Goal: Information Seeking & Learning: Learn about a topic

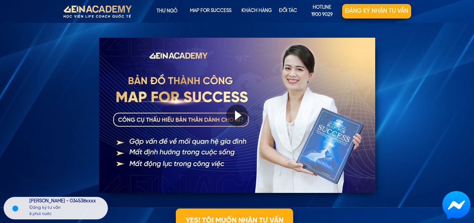
scroll to position [726, 0]
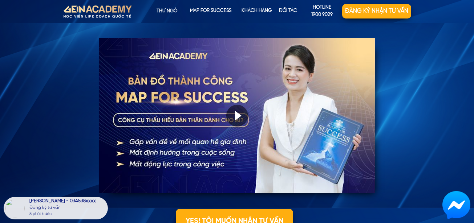
click at [238, 114] on div at bounding box center [237, 116] width 22 height 22
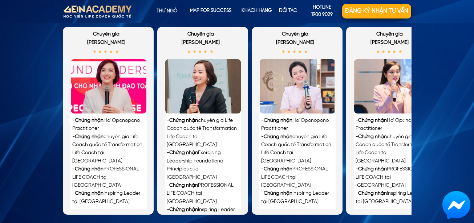
scroll to position [1634, 0]
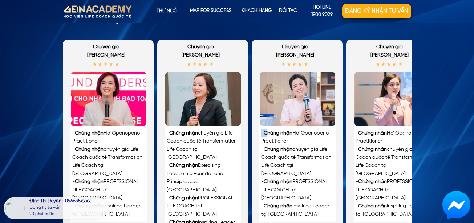
drag, startPoint x: 201, startPoint y: 122, endPoint x: 268, endPoint y: 136, distance: 68.6
click at [268, 136] on div "- Chứng nhận Ho’ Oponopono Practitioner - Chứng nhận chuyên gia Life Coach quốc…" at bounding box center [250, 134] width 374 height 188
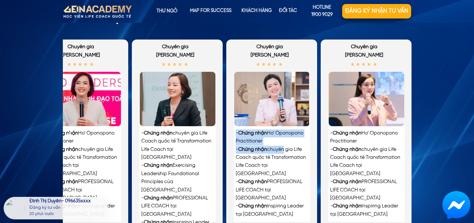
drag, startPoint x: 313, startPoint y: 147, endPoint x: 231, endPoint y: 143, distance: 81.8
click at [231, 143] on div "- Chứng nhận Ho’ Oponopono Practitioner - Chứng nhận chuyên gia Life Coach quốc…" at bounding box center [271, 134] width 91 height 188
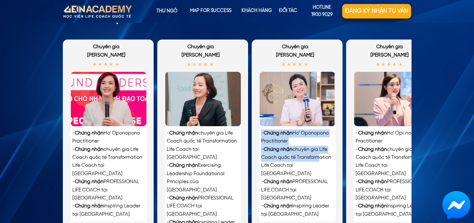
drag, startPoint x: 281, startPoint y: 156, endPoint x: 255, endPoint y: 153, distance: 26.4
click at [255, 153] on div "- Chứng nhận Ho’ Oponopono Practitioner - Chứng nhận chuyên gia Life Coach quốc…" at bounding box center [297, 134] width 91 height 188
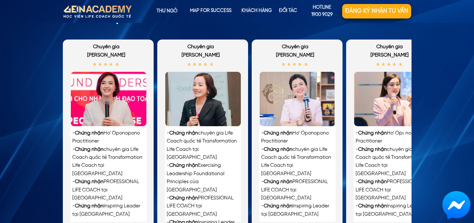
click at [421, 139] on div "BẠN SẼ ĐƯỢC COACHING TRỰC TIẾP BỞI những CHUYÊN GIA LUẬN GIẢI BẢN ĐỒ sở hữu chứ…" at bounding box center [237, 120] width 474 height 271
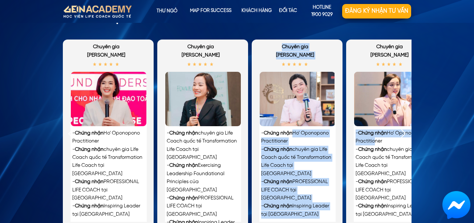
drag, startPoint x: 375, startPoint y: 141, endPoint x: 324, endPoint y: 138, distance: 51.3
click at [324, 138] on div "- Chứng nhận Ho’ Oponopono Practitioner - Chứng nhận chuyên gia Life Coach quốc…" at bounding box center [250, 134] width 374 height 188
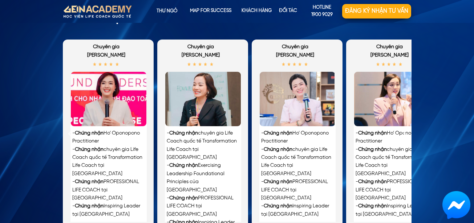
click at [390, 142] on div "- Chứng nhận Ho’ Oponopono Practitioner - Chứng nhận chuyên gia Life Coach quốc…" at bounding box center [392, 174] width 72 height 89
click at [403, 133] on div at bounding box center [404, 134] width 12 height 12
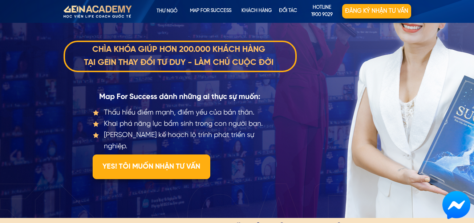
scroll to position [0, 0]
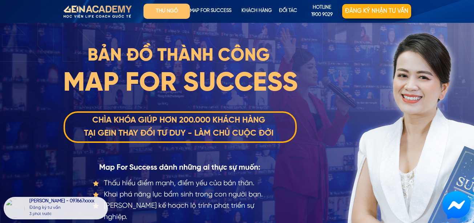
click at [179, 9] on p "Thư ngỏ" at bounding box center [166, 11] width 46 height 15
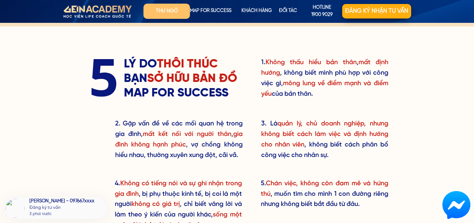
scroll to position [332, 0]
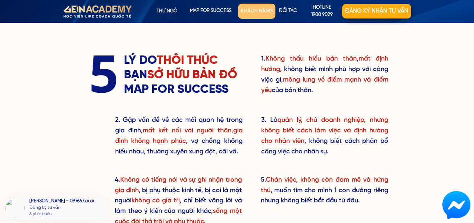
click at [263, 10] on p "KHÁCH HÀNG" at bounding box center [256, 11] width 37 height 15
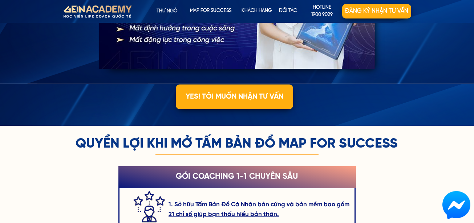
scroll to position [689, 0]
